Goal: Task Accomplishment & Management: Manage account settings

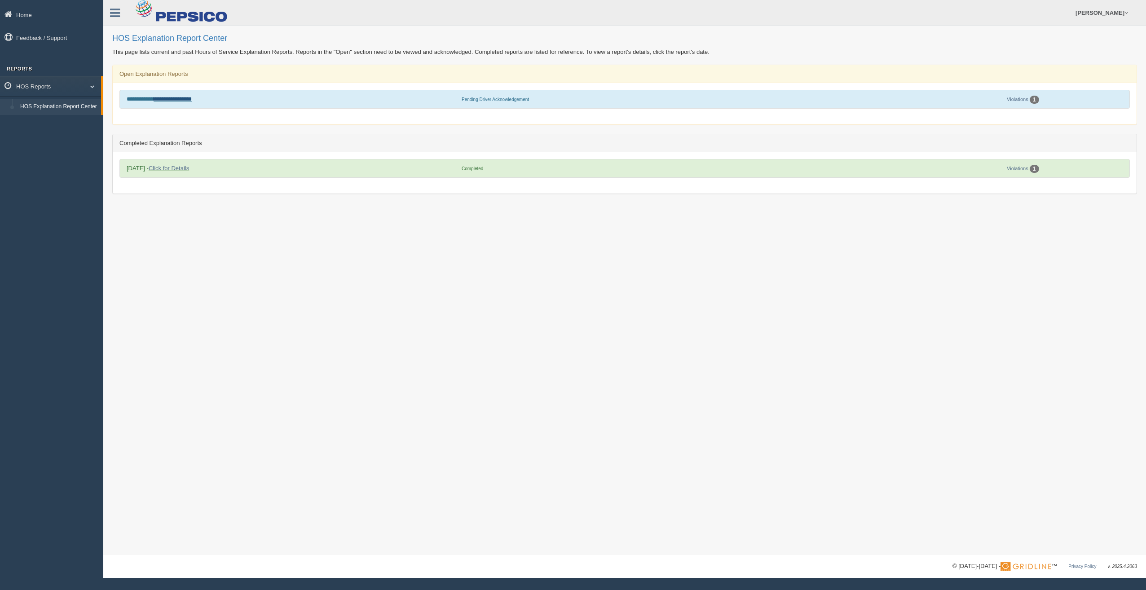
click at [185, 100] on link "**********" at bounding box center [173, 99] width 38 height 6
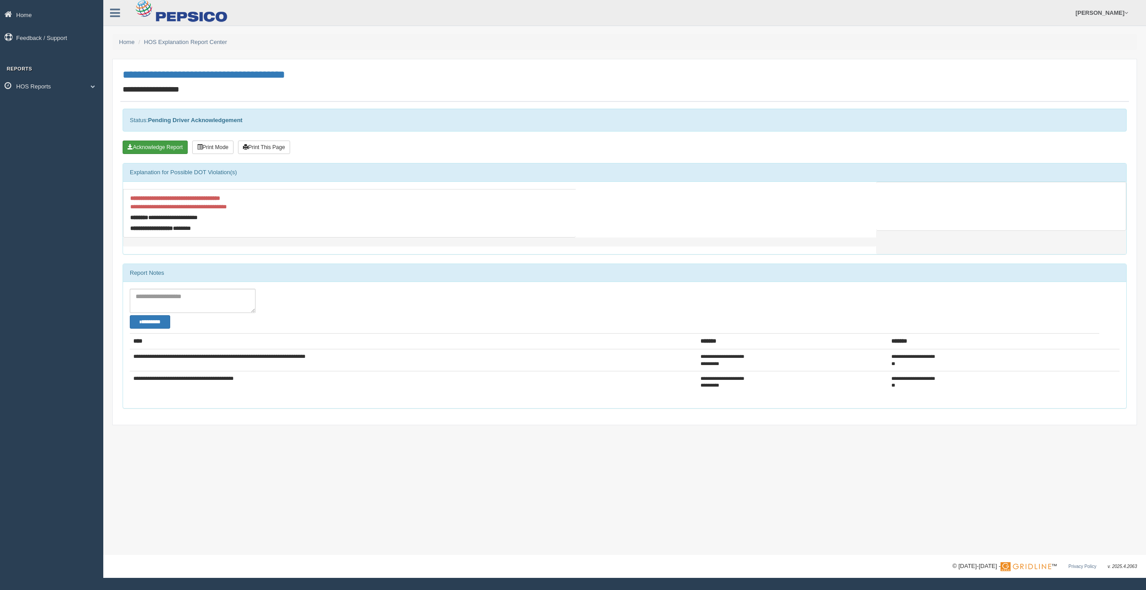
click at [144, 147] on button "Acknowledge Report" at bounding box center [155, 147] width 65 height 13
